Goal: Answer question/provide support: Share knowledge or assist other users

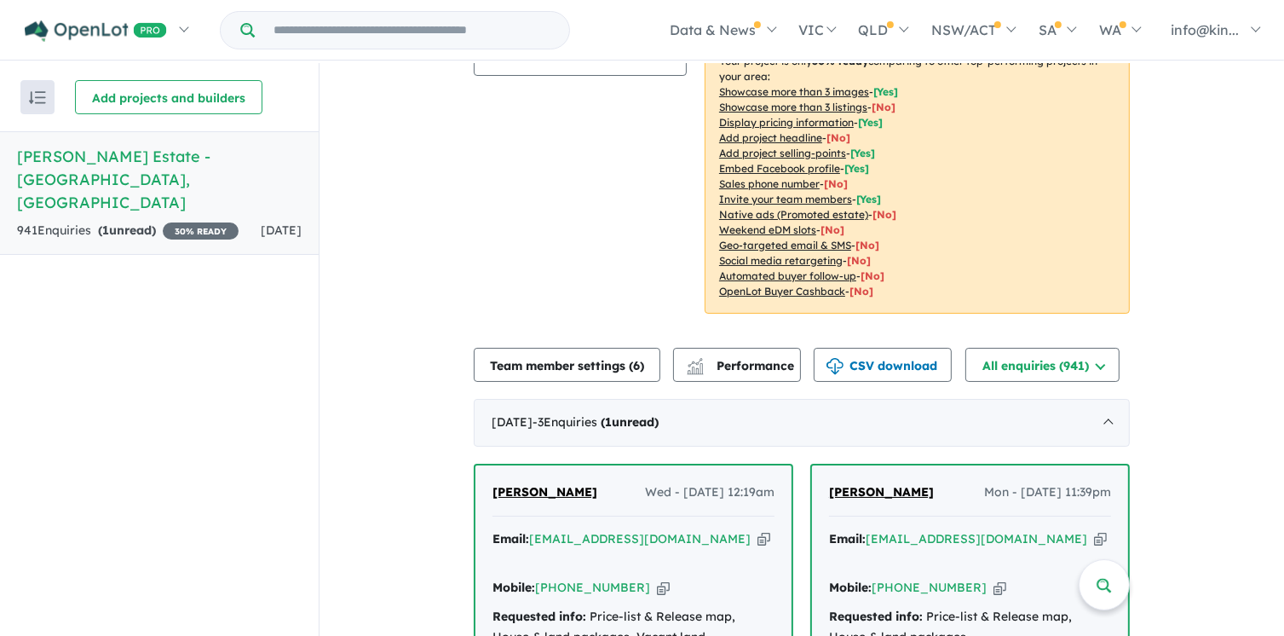
scroll to position [511, 0]
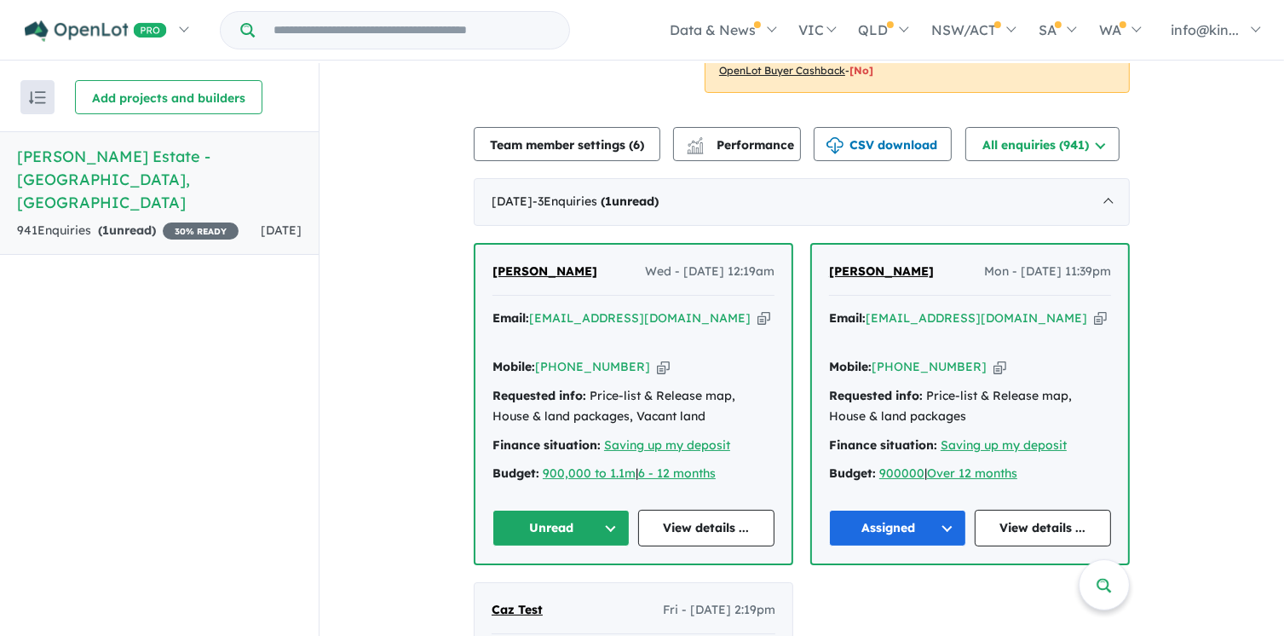
click at [557, 510] on button "Unread" at bounding box center [561, 528] width 137 height 37
click at [557, 588] on button "Assigned" at bounding box center [567, 607] width 148 height 39
click at [686, 510] on link "View details ..." at bounding box center [706, 528] width 137 height 37
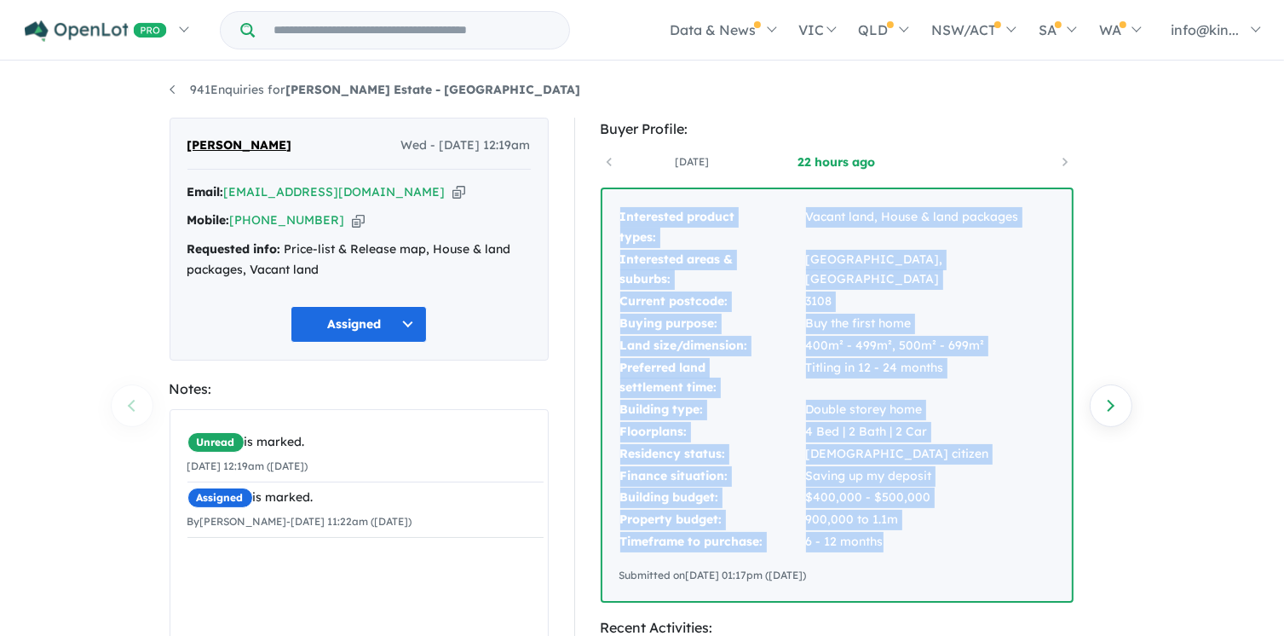
drag, startPoint x: 620, startPoint y: 215, endPoint x: 938, endPoint y: 529, distance: 447.2
click at [938, 529] on tbody "Interested product types: Vacant land, House & land packages Interested areas &…" at bounding box center [838, 379] width 436 height 347
copy tbody "Interested product types: Vacant land, House & land packages Interested areas &…"
